Goal: Task Accomplishment & Management: Complete application form

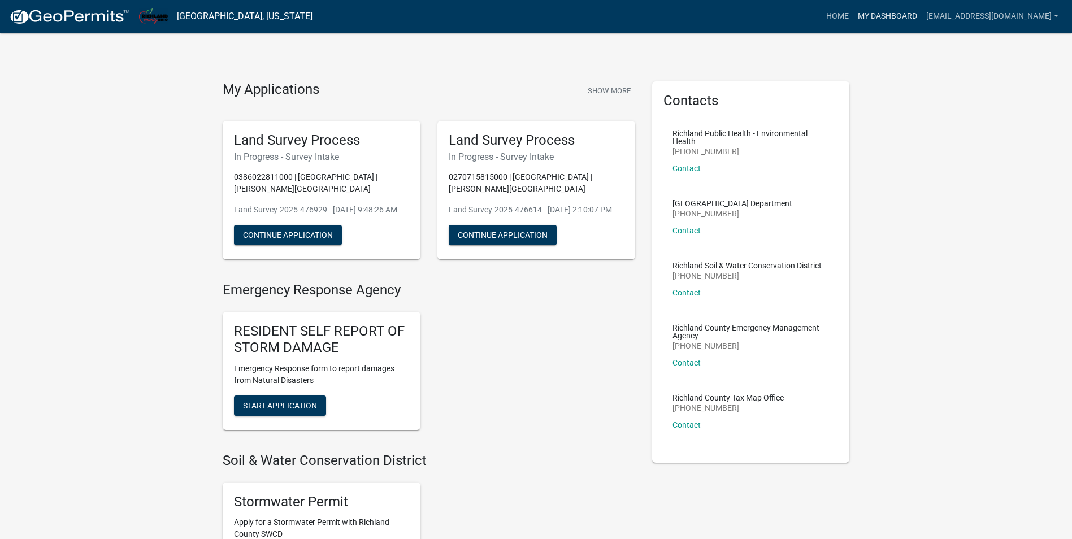
click at [855, 12] on link "My Dashboard" at bounding box center [887, 16] width 68 height 21
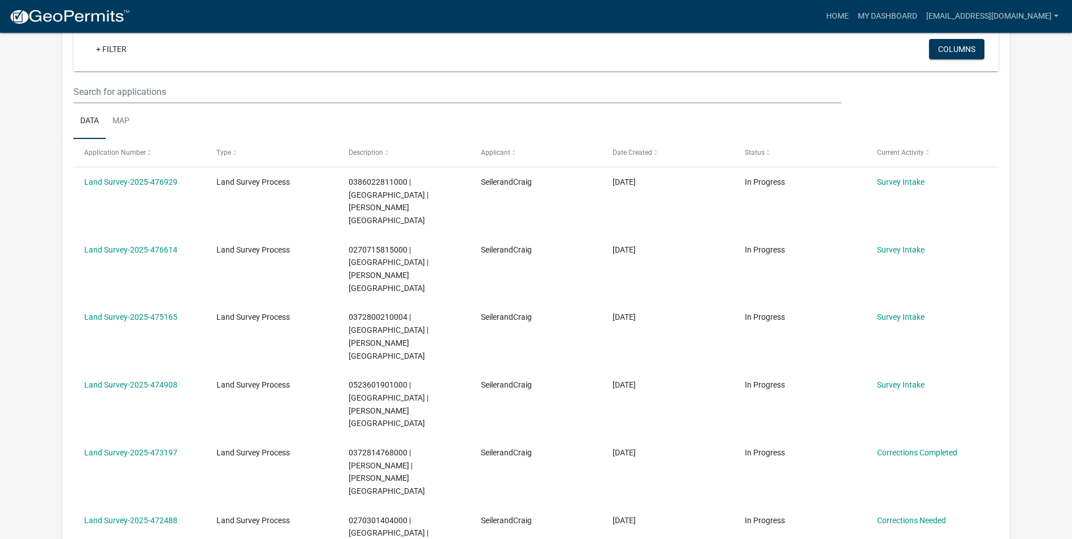
scroll to position [93, 0]
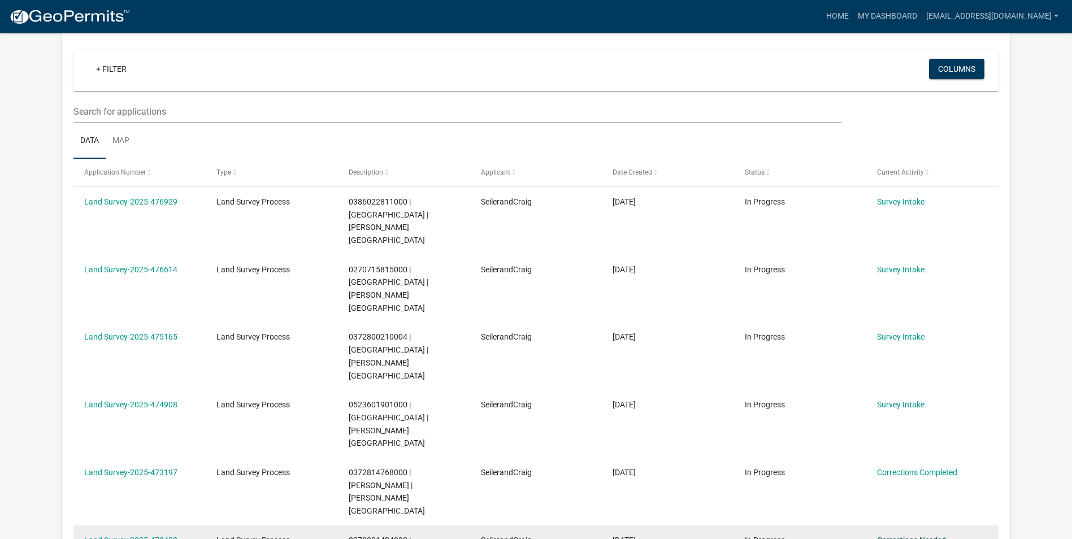
click at [923, 536] on link "Corrections Needed" at bounding box center [911, 540] width 69 height 9
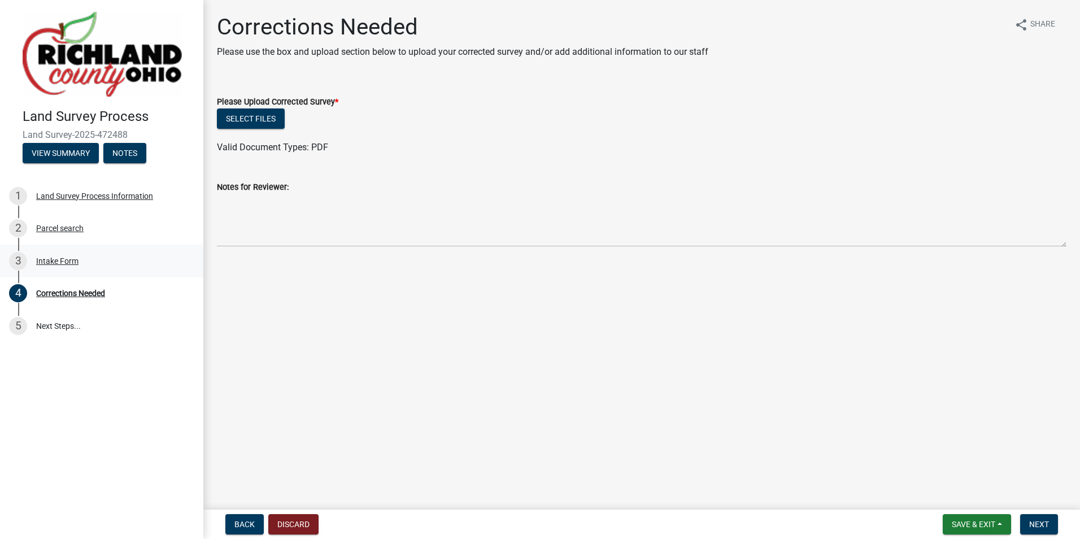
click at [55, 245] on link "3 Intake Form" at bounding box center [101, 261] width 203 height 33
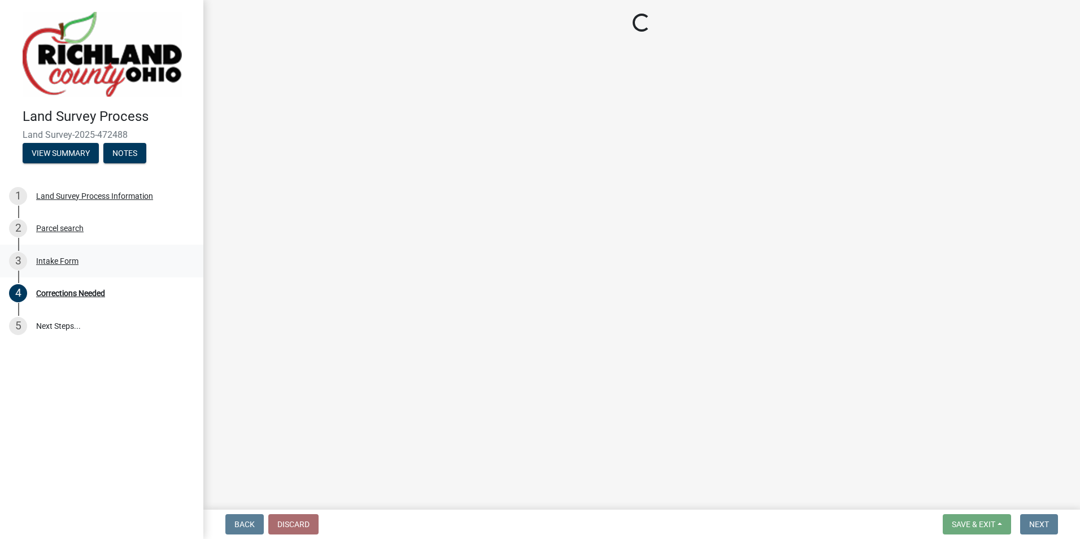
click at [52, 259] on div "Intake Form" at bounding box center [57, 261] width 42 height 8
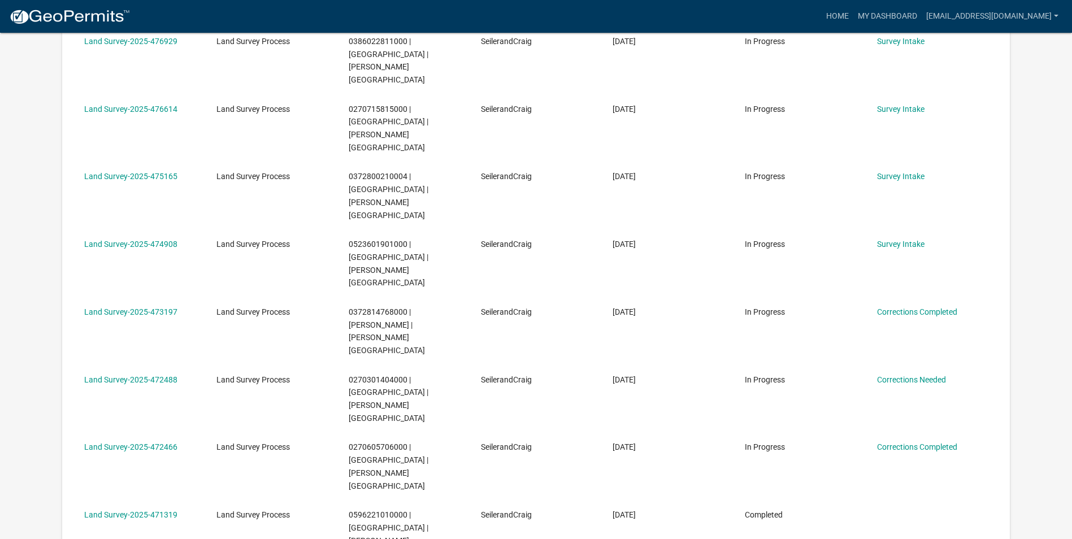
scroll to position [339, 0]
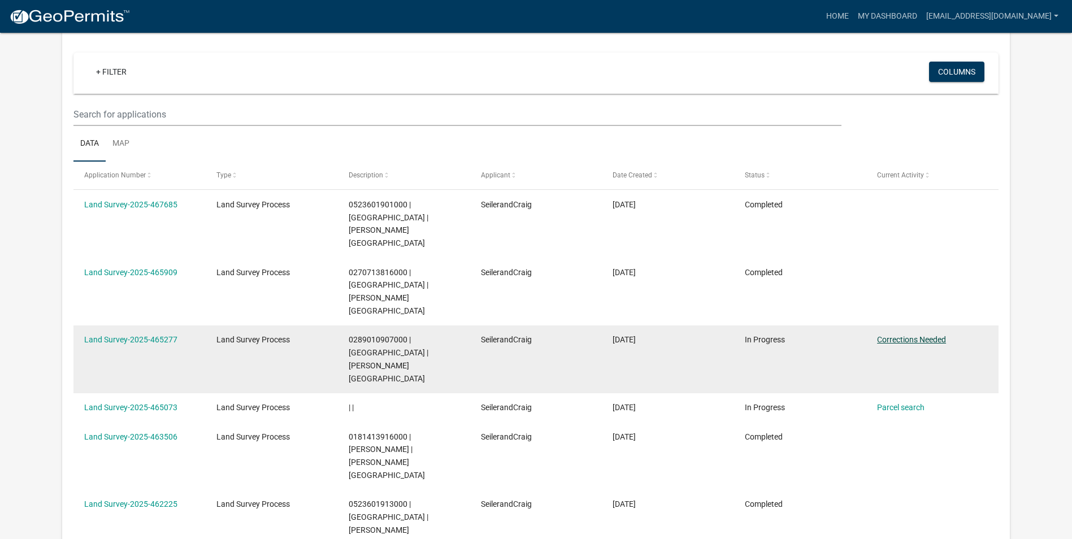
scroll to position [90, 0]
click at [926, 335] on link "Corrections Needed" at bounding box center [911, 339] width 69 height 9
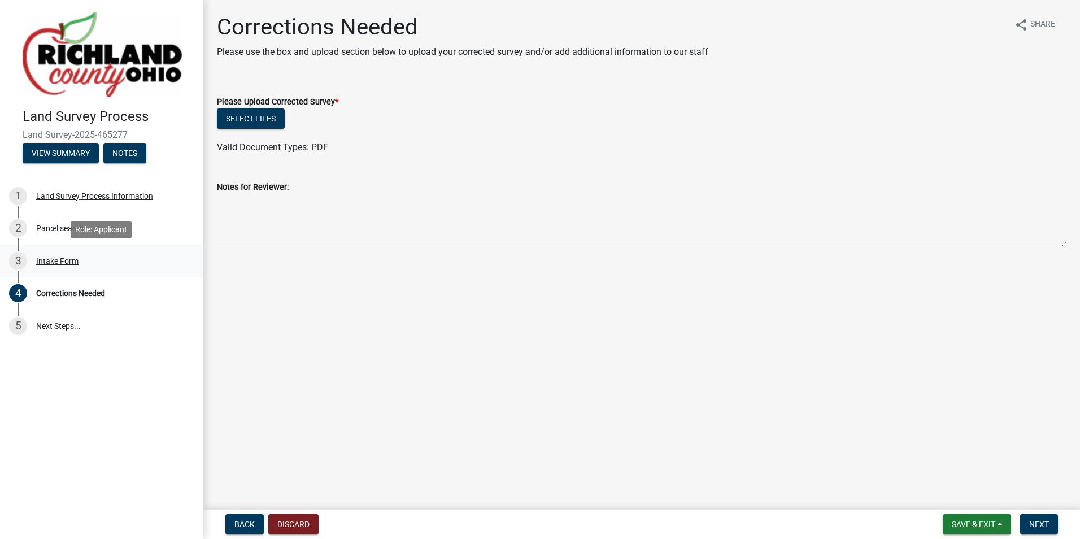
click at [57, 259] on div "Intake Form" at bounding box center [57, 261] width 42 height 8
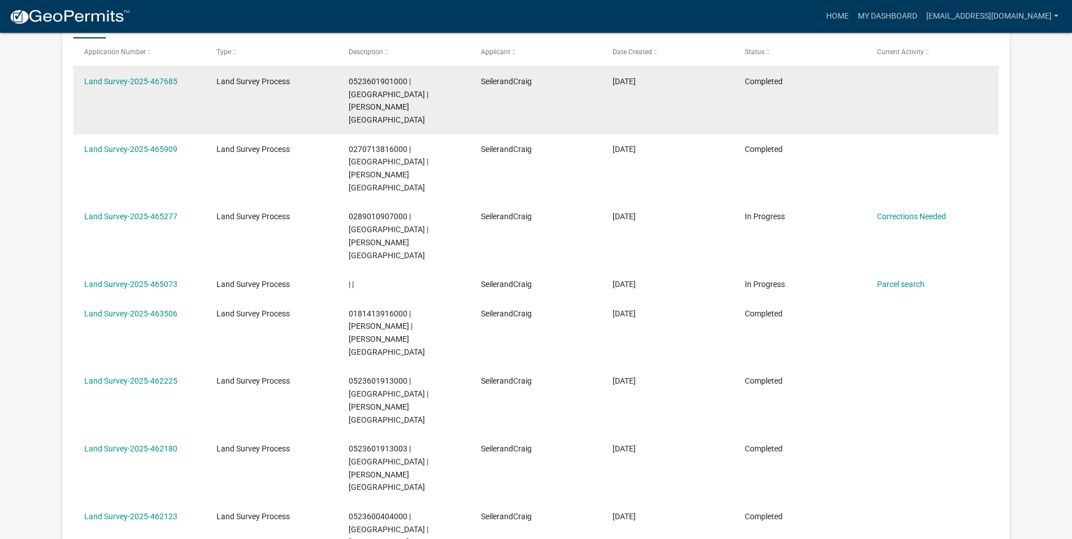
scroll to position [339, 0]
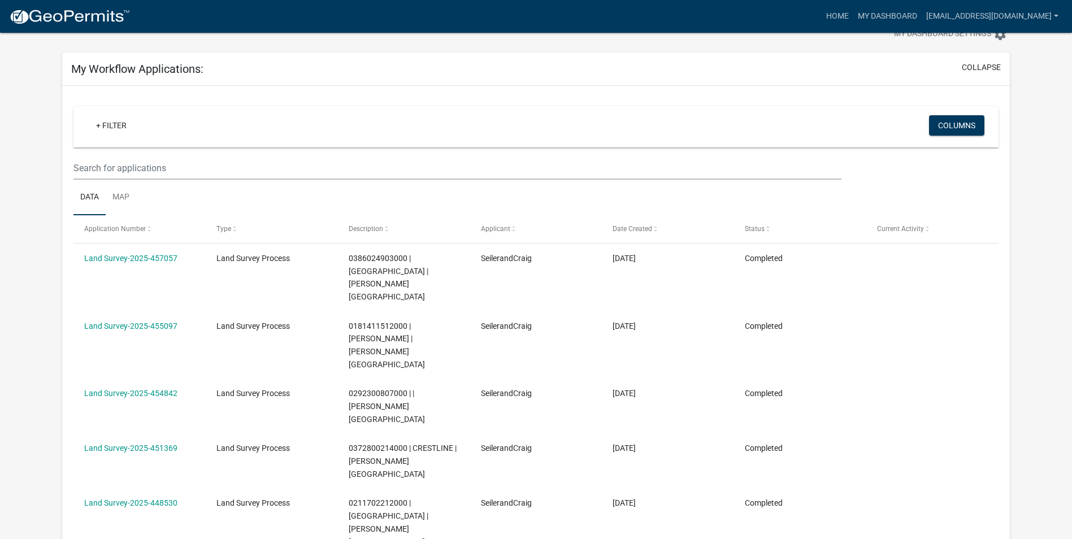
scroll to position [319, 0]
